Goal: Task Accomplishment & Management: Use online tool/utility

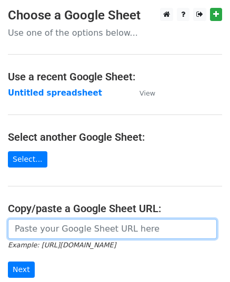
click at [74, 224] on input "url" at bounding box center [112, 229] width 209 height 20
paste input "https://docs.google.com/spreadsheets/d/1q-QpdkClehWPeJtSR3lwSabjYR5nUxQfaMdYpf0…"
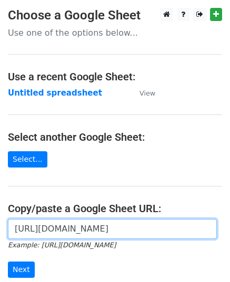
scroll to position [0, 227]
type input "https://docs.google.com/spreadsheets/d/1q-QpdkClehWPeJtSR3lwSabjYR5nUxQfaMdYpf0…"
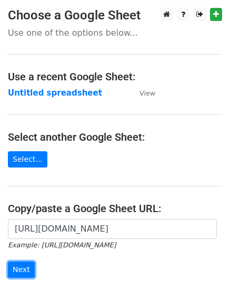
click at [23, 267] on input "Next" at bounding box center [21, 270] width 27 height 16
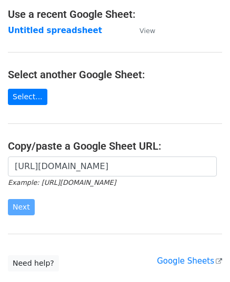
scroll to position [133, 0]
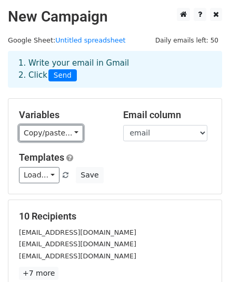
click at [59, 135] on link "Copy/paste..." at bounding box center [51, 133] width 64 height 16
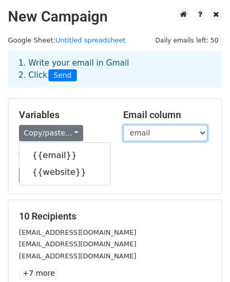
click at [131, 132] on select "email website" at bounding box center [165, 133] width 84 height 16
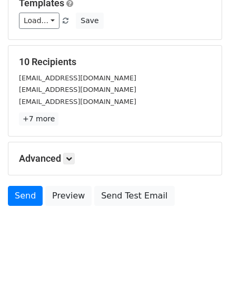
scroll to position [158, 0]
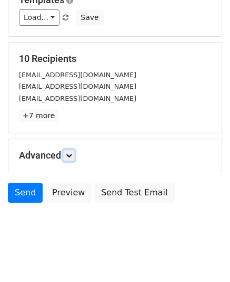
click at [69, 152] on icon at bounding box center [69, 155] width 6 height 6
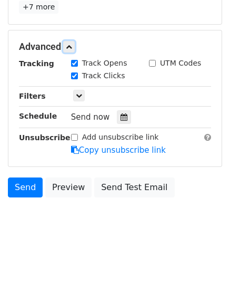
scroll to position [268, 0]
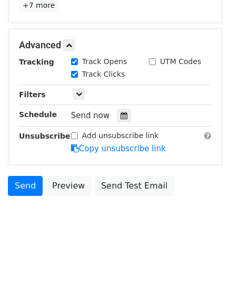
click at [120, 113] on div at bounding box center [124, 116] width 14 height 14
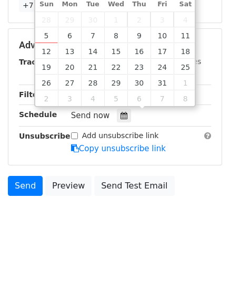
type input "2025-10-07 12:00"
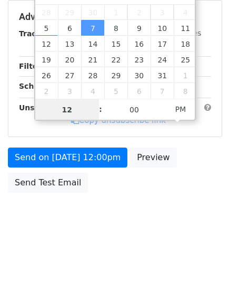
type input "9"
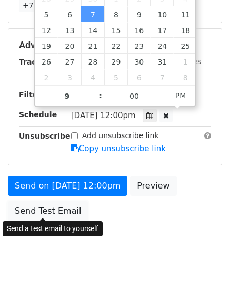
type input "2025-10-07 21:00"
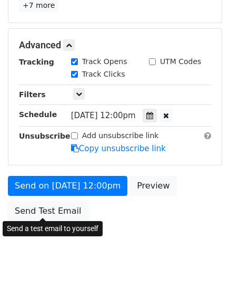
click at [55, 211] on link "Send Test Email" at bounding box center [48, 211] width 80 height 20
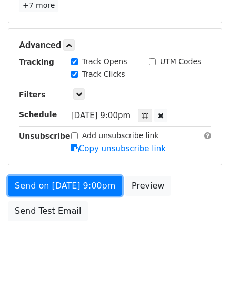
click at [75, 182] on link "Send on Oct 7 at 9:00pm" at bounding box center [65, 186] width 114 height 20
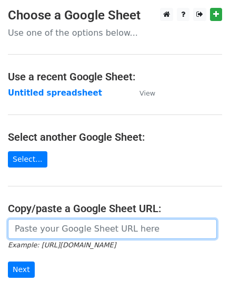
click at [71, 226] on input "url" at bounding box center [112, 229] width 209 height 20
click at [78, 230] on input "url" at bounding box center [112, 229] width 209 height 20
paste input "https://docs.google.com/spreadsheets/d/1UjR5l0mTI606JYWOesixu0mqJ8NlTcdMbUbLpJc…"
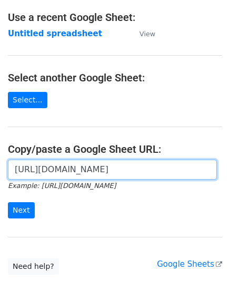
scroll to position [133, 0]
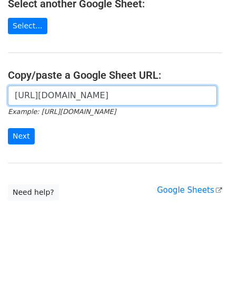
type input "https://docs.google.com/spreadsheets/d/1UjR5l0mTI606JYWOesixu0mqJ8NlTcdMbUbLpJc…"
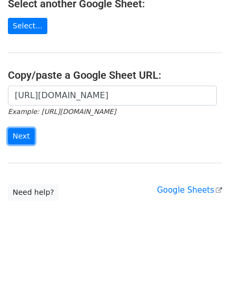
scroll to position [0, 0]
click at [29, 132] on input "Next" at bounding box center [21, 136] width 27 height 16
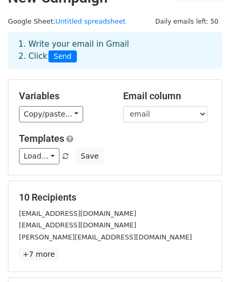
scroll to position [165, 0]
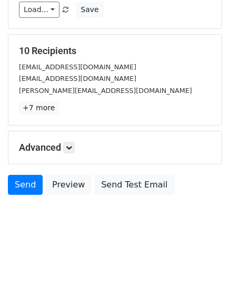
click at [71, 152] on div "Advanced Tracking Track Opens UTM Codes Track Clicks Filters Only include sprea…" at bounding box center [114, 147] width 213 height 33
click at [69, 151] on link at bounding box center [69, 148] width 12 height 12
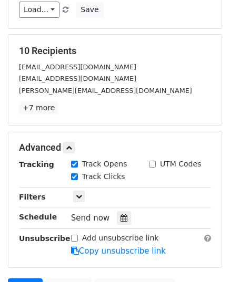
click at [120, 211] on div at bounding box center [124, 218] width 14 height 14
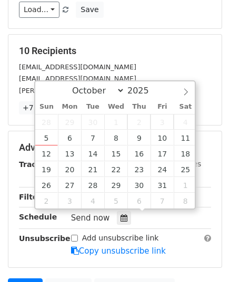
type input "2025-10-08 12:00"
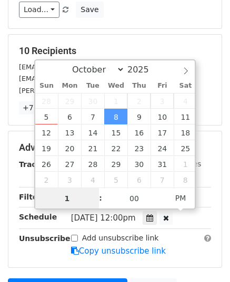
type input "10"
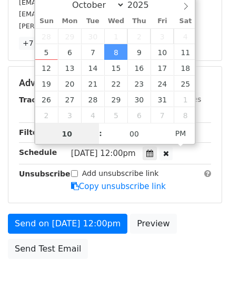
scroll to position [293, 0]
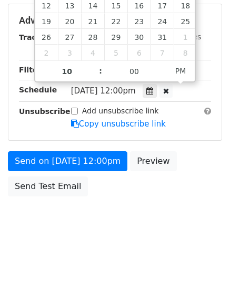
type input "2025-10-08 22:00"
drag, startPoint x: 93, startPoint y: 129, endPoint x: 93, endPoint y: 141, distance: 11.6
click at [93, 139] on form "Variables Copy/paste... {{email}} {{website}} Email column email website Templa…" at bounding box center [115, 4] width 214 height 396
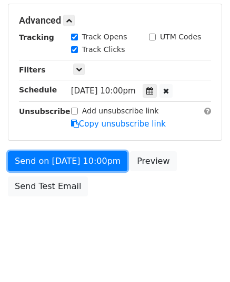
click at [83, 158] on link "Send on Oct 8 at 10:00pm" at bounding box center [67, 161] width 119 height 20
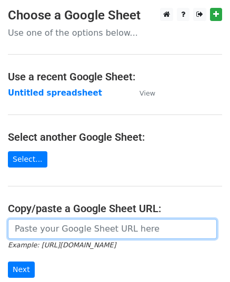
click at [85, 225] on input "url" at bounding box center [112, 229] width 209 height 20
paste input "https://docs.google.com/spreadsheets/d/128MMmvut7rpb8RWFAI-kzDEBzqDHTp4Y3yZgo99…"
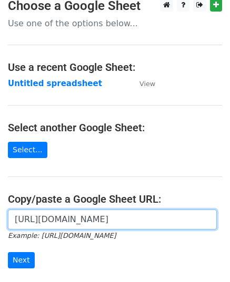
scroll to position [133, 0]
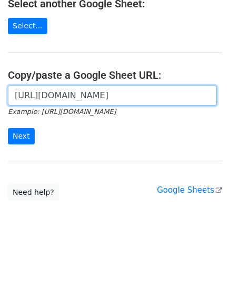
type input "https://docs.google.com/spreadsheets/d/128MMmvut7rpb8RWFAI-kzDEBzqDHTp4Y3yZgo99…"
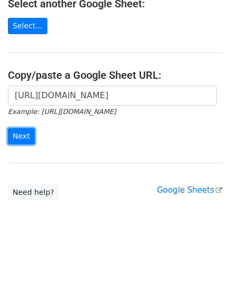
click at [22, 132] on input "Next" at bounding box center [21, 136] width 27 height 16
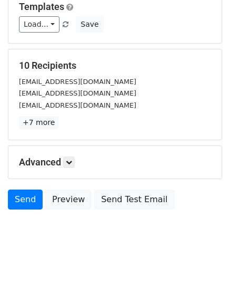
scroll to position [165, 0]
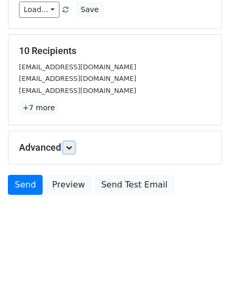
click at [68, 148] on icon at bounding box center [69, 147] width 6 height 6
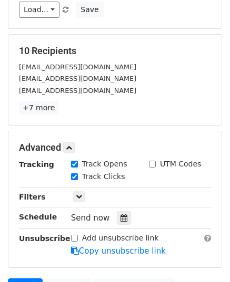
click at [120, 219] on icon at bounding box center [123, 217] width 7 height 7
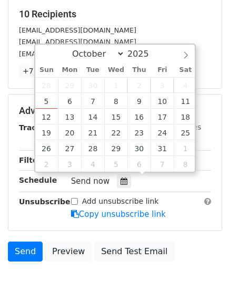
scroll to position [218, 0]
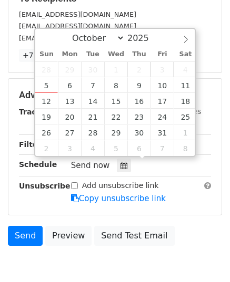
type input "[DATE] 12:00"
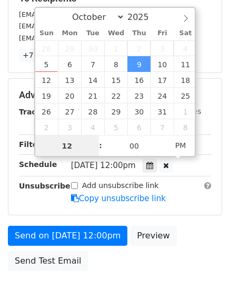
scroll to position [0, 0]
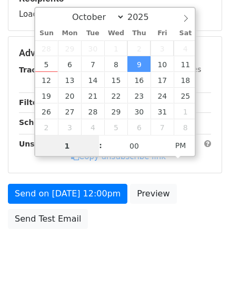
type input "11"
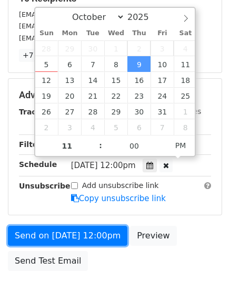
type input "[DATE] 23:00"
click at [77, 233] on link "Send on [DATE] 12:00pm" at bounding box center [67, 236] width 119 height 20
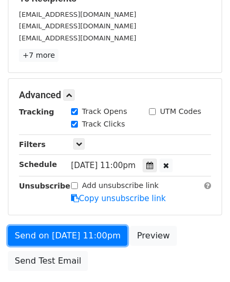
click at [77, 233] on link "Send on Oct 9 at 11:00pm" at bounding box center [67, 236] width 119 height 20
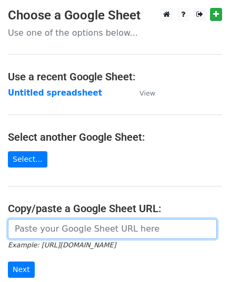
click at [71, 224] on input "url" at bounding box center [112, 229] width 209 height 20
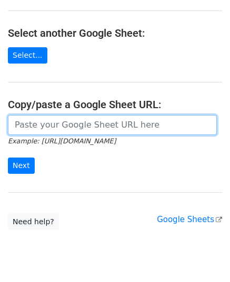
scroll to position [105, 0]
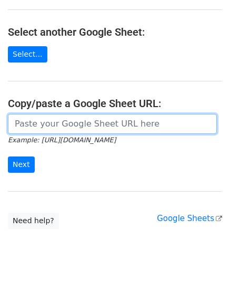
paste input "https://docs.google.com/spreadsheets/d/1lzdAkmXNGCGgoXeoaRpsJ9o_8XjyTLblR8KqXFI…"
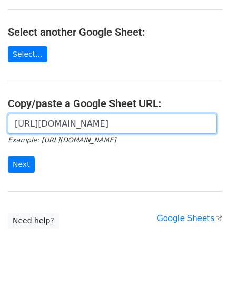
scroll to position [0, 223]
type input "https://docs.google.com/spreadsheets/d/1lzdAkmXNGCGgoXeoaRpsJ9o_8XjyTLblR8KqXFI…"
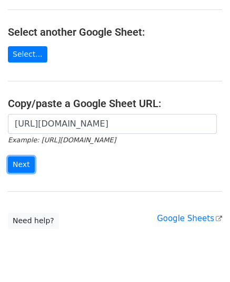
scroll to position [0, 0]
click at [28, 160] on input "Next" at bounding box center [21, 165] width 27 height 16
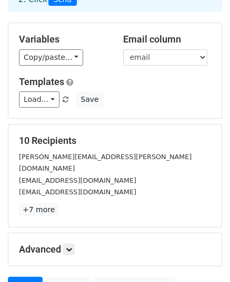
scroll to position [165, 0]
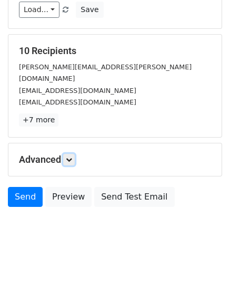
click at [71, 154] on link at bounding box center [69, 160] width 12 height 12
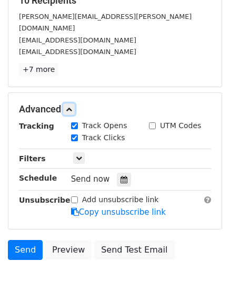
scroll to position [267, 0]
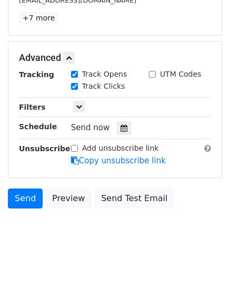
click at [120, 125] on icon at bounding box center [123, 128] width 7 height 7
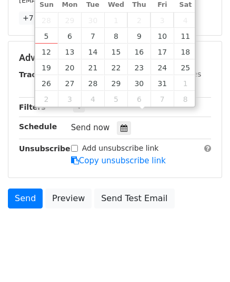
type input "[DATE] 12:00"
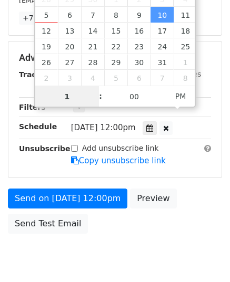
type input "11"
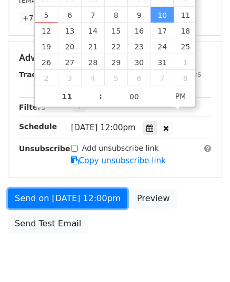
type input "[DATE] 23:00"
click at [73, 189] on link "Send on [DATE] 12:00pm" at bounding box center [67, 199] width 119 height 20
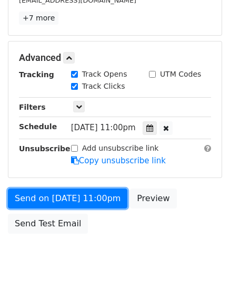
click at [73, 189] on link "Send on [DATE] 11:00pm" at bounding box center [67, 199] width 119 height 20
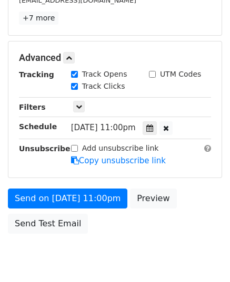
scroll to position [251, 0]
